Goal: Navigation & Orientation: Find specific page/section

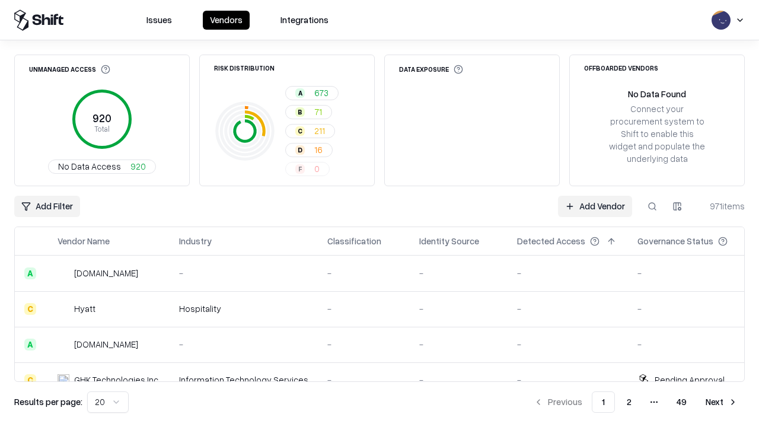
click at [108, 402] on html "Issues Vendors Integrations Unmanaged Access 920 Total No Data Access 920 Risk …" at bounding box center [379, 213] width 759 height 427
click at [722, 402] on button "Next" at bounding box center [722, 402] width 46 height 21
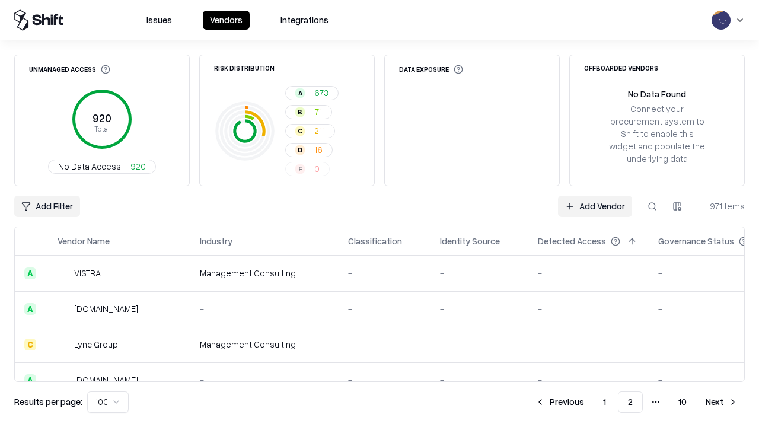
click at [722, 402] on button "Next" at bounding box center [722, 402] width 46 height 21
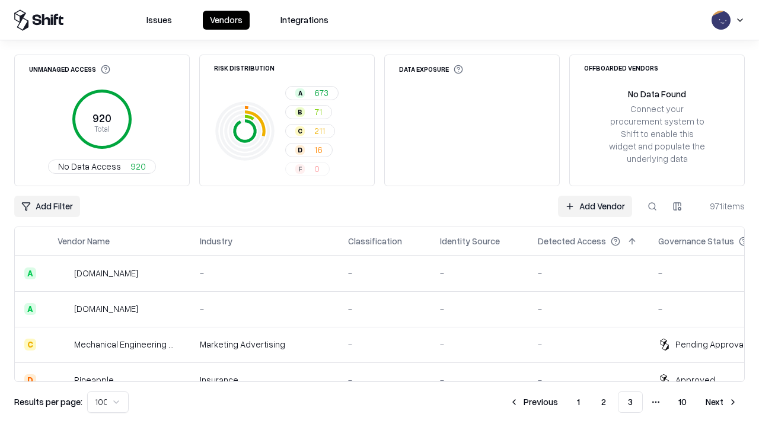
click at [722, 402] on button "Next" at bounding box center [722, 402] width 46 height 21
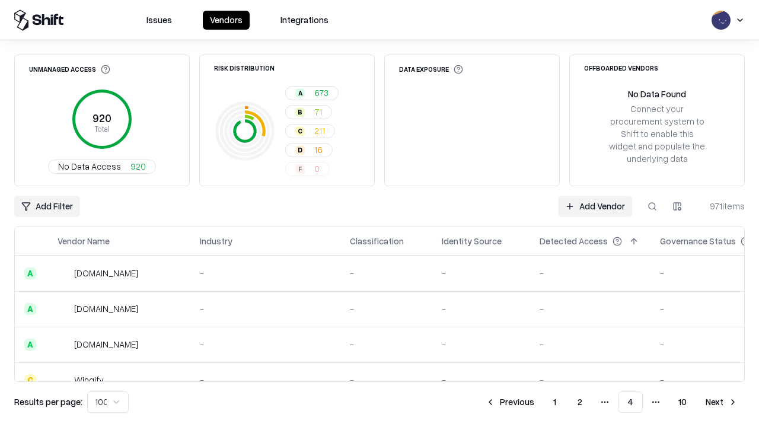
click at [722, 402] on button "Next" at bounding box center [722, 402] width 46 height 21
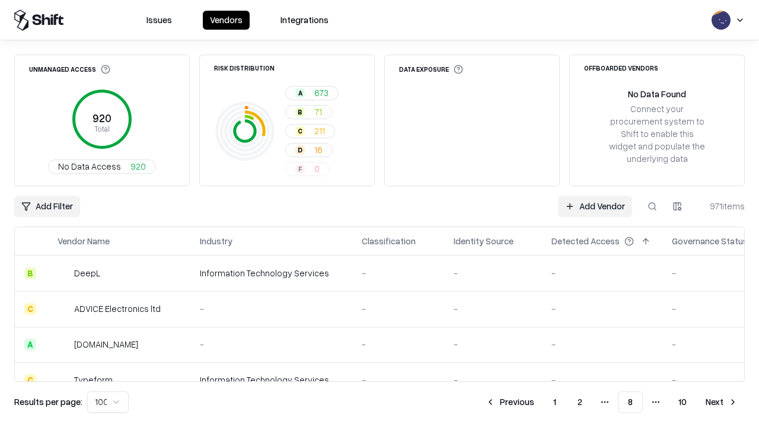
click at [722, 402] on button "Next" at bounding box center [722, 402] width 46 height 21
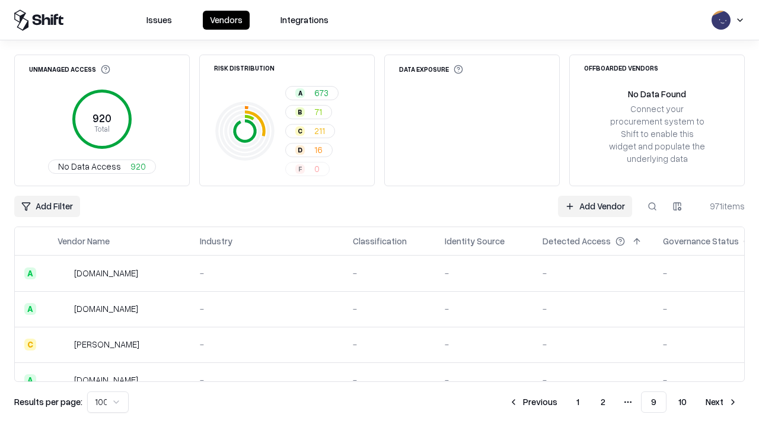
click at [722, 402] on button "Next" at bounding box center [722, 402] width 46 height 21
click at [560, 402] on button "Previous" at bounding box center [560, 402] width 63 height 21
click at [533, 402] on button "Previous" at bounding box center [533, 402] width 63 height 21
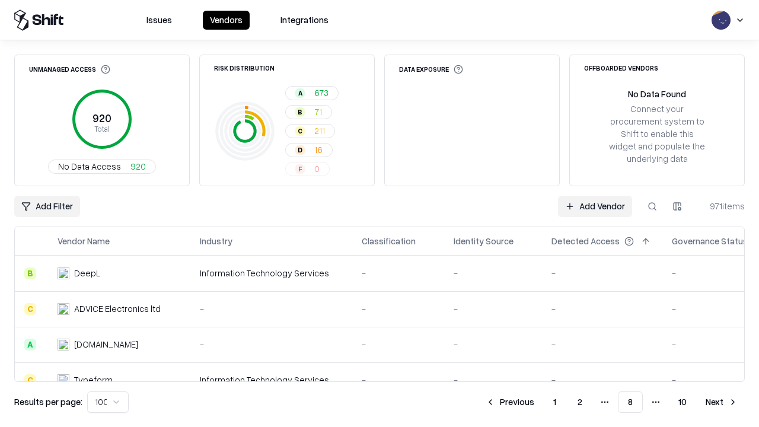
click at [510, 402] on button "Previous" at bounding box center [510, 402] width 63 height 21
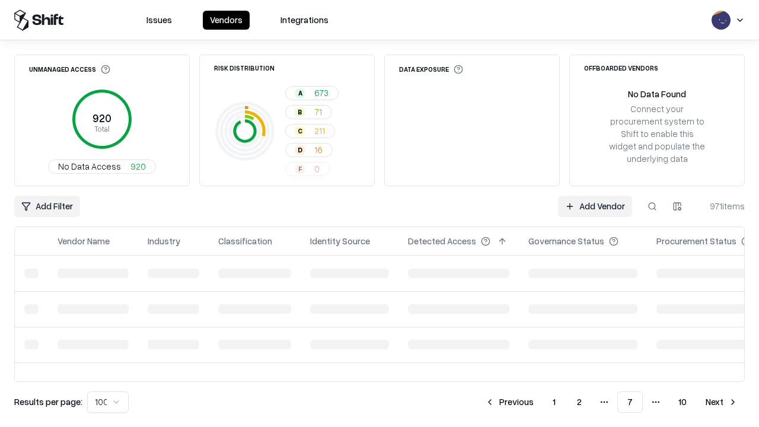
click at [510, 402] on button "Previous" at bounding box center [509, 402] width 63 height 21
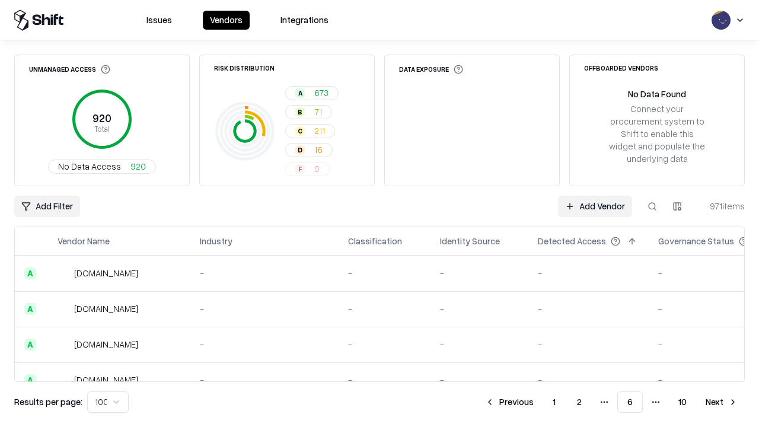
click at [510, 402] on button "Previous" at bounding box center [509, 402] width 63 height 21
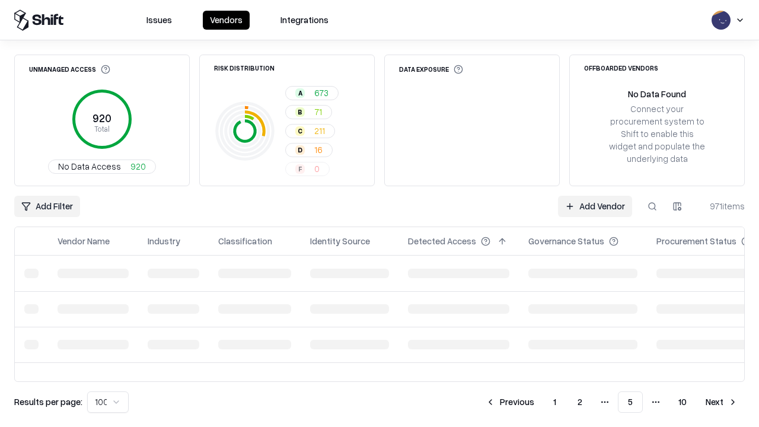
click at [510, 402] on button "Previous" at bounding box center [510, 402] width 63 height 21
